Goal: Information Seeking & Learning: Learn about a topic

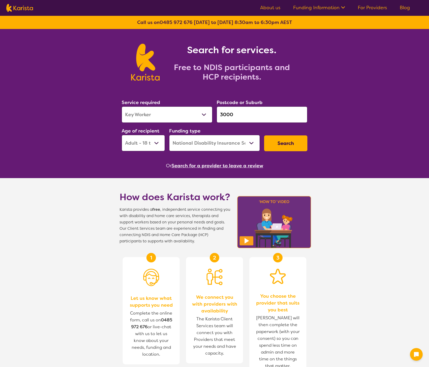
select select "Key Worker"
select select "AD"
select select "NDIS"
drag, startPoint x: 0, startPoint y: 0, endPoint x: 337, endPoint y: 7, distance: 337.3
click at [337, 7] on link "Funding Information" at bounding box center [319, 7] width 52 height 6
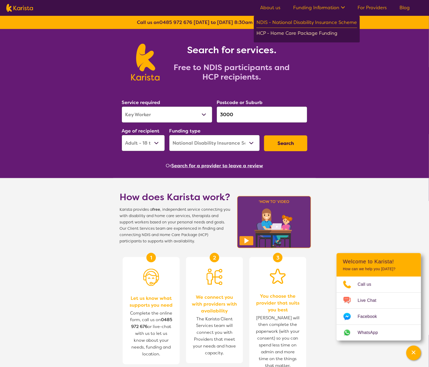
click at [288, 31] on div "HCP - Home Care Package Funding" at bounding box center [306, 33] width 101 height 9
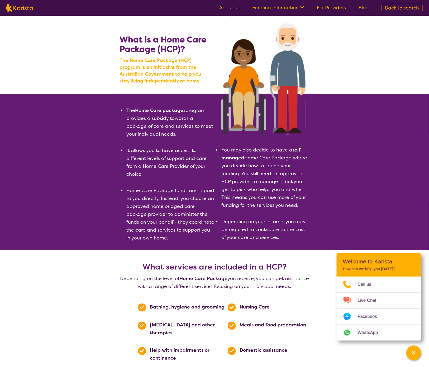
click at [16, 8] on img at bounding box center [19, 8] width 27 height 8
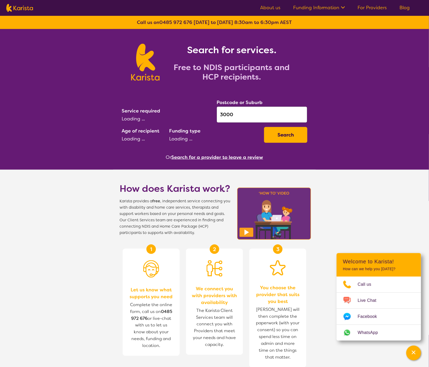
select select "Key Worker"
select select "AD"
select select "NDIS"
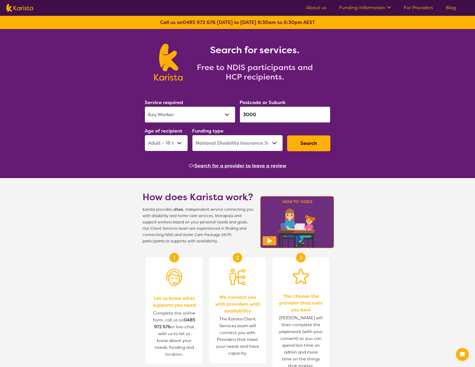
select select "Key Worker"
select select "AD"
select select "NDIS"
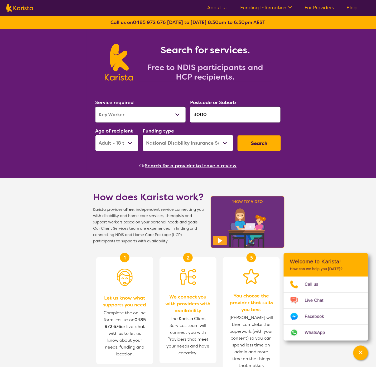
click at [223, 9] on link "About us" at bounding box center [217, 7] width 20 height 6
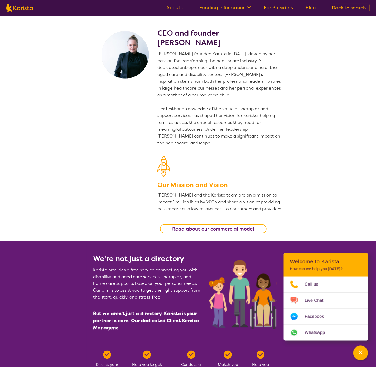
click at [243, 7] on link "Funding Information" at bounding box center [225, 7] width 52 height 6
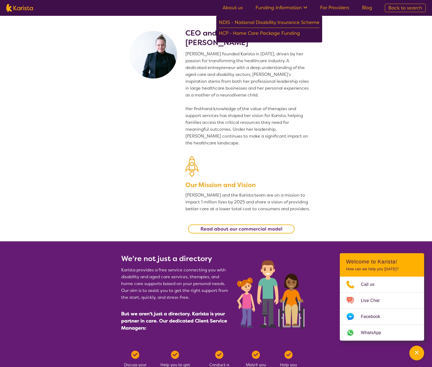
click at [340, 37] on section "CEO and founder Danielle Bodinnar Danielle founded Karista in 2016, driven by h…" at bounding box center [216, 129] width 432 height 226
click at [233, 6] on link "About us" at bounding box center [233, 7] width 20 height 6
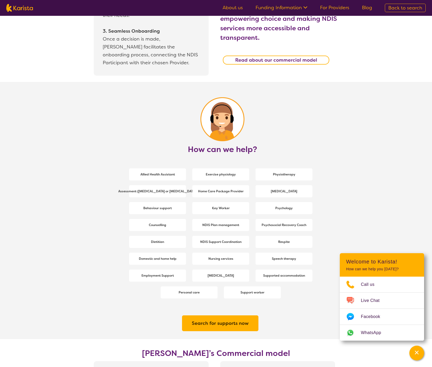
scroll to position [590, 0]
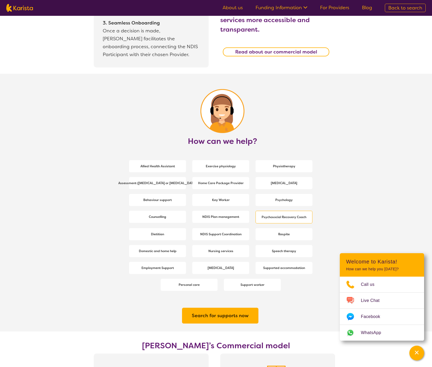
click at [277, 216] on b "Psychosocial Recovery Coach" at bounding box center [284, 217] width 45 height 4
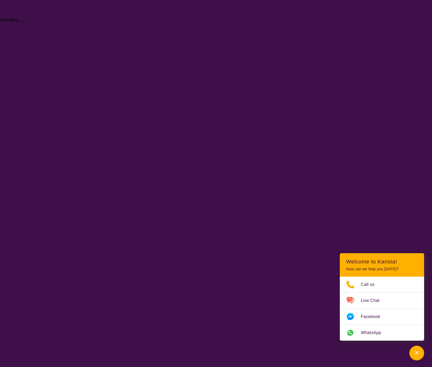
select select "Psychosocial Recovery Coach"
select select "AD"
select select "NDIS"
select select "Psychosocial Recovery Coach"
select select "AD"
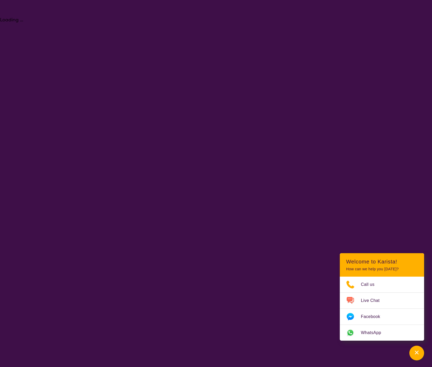
select select "NDIS"
